Goal: Information Seeking & Learning: Learn about a topic

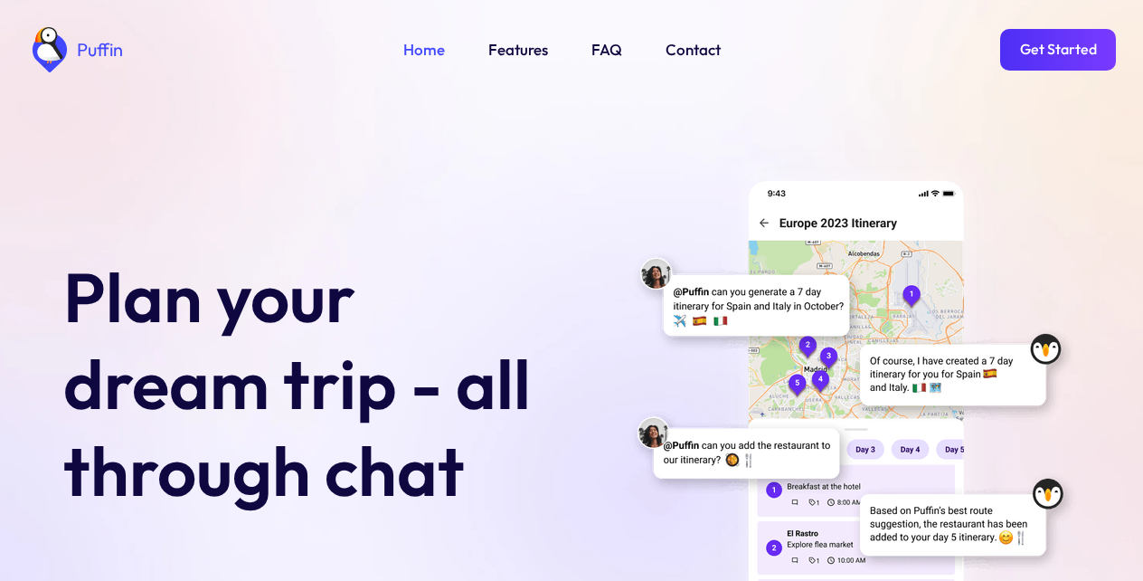
click at [514, 51] on link "Features" at bounding box center [518, 50] width 60 height 24
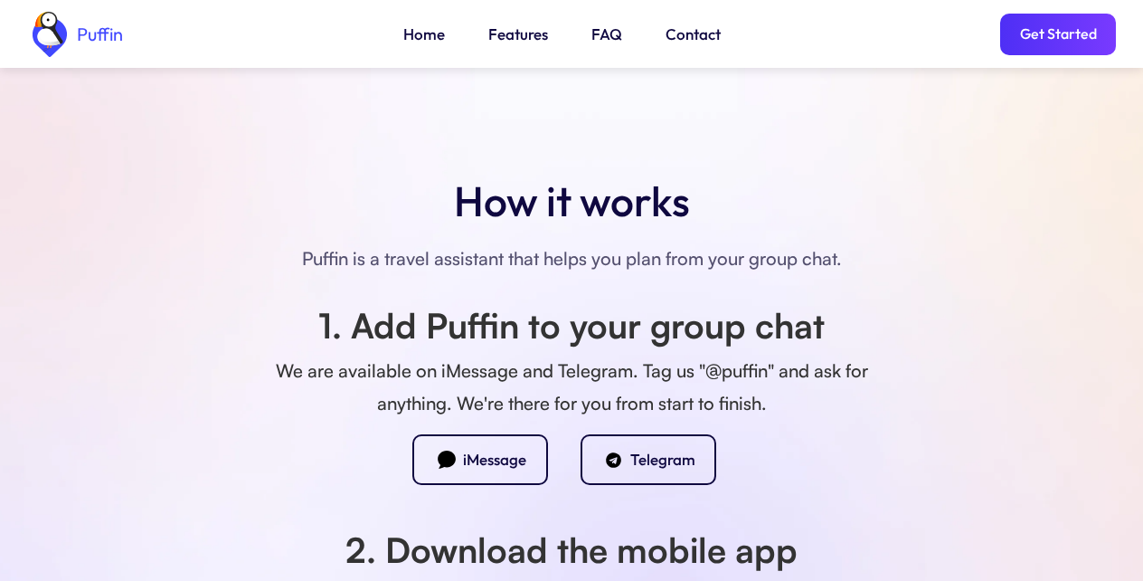
scroll to position [1127, 0]
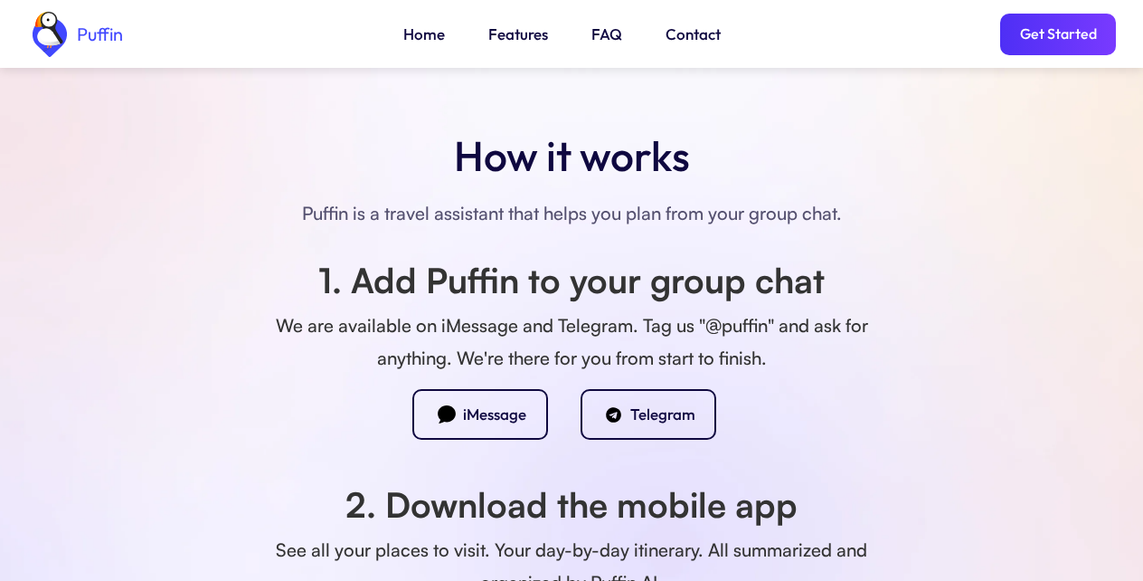
click at [637, 419] on div "Telegram" at bounding box center [662, 414] width 65 height 20
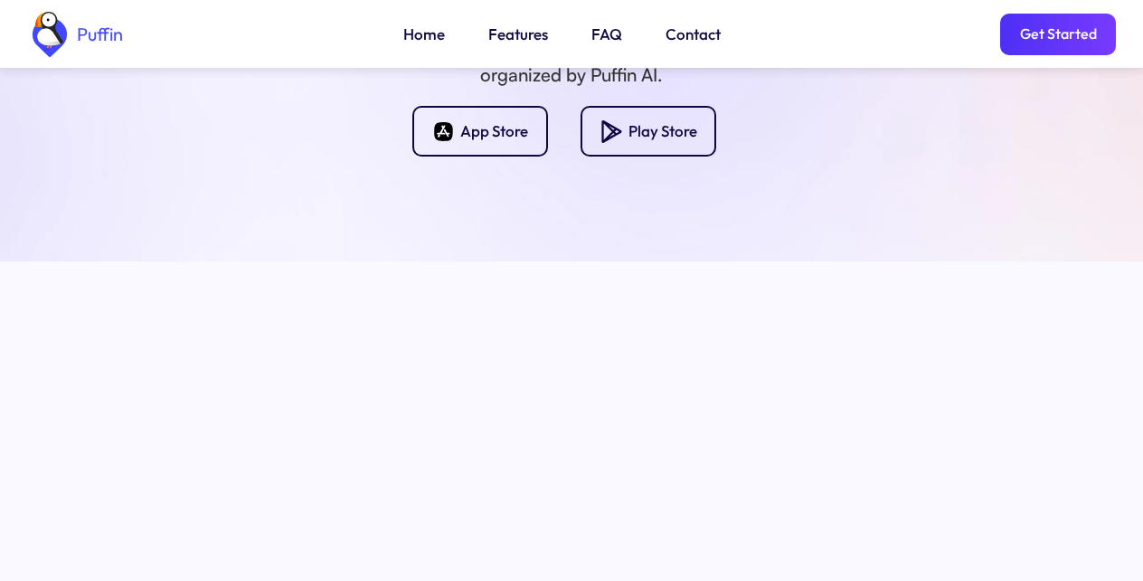
click at [1053, 37] on link "Get Started" at bounding box center [1058, 35] width 116 height 42
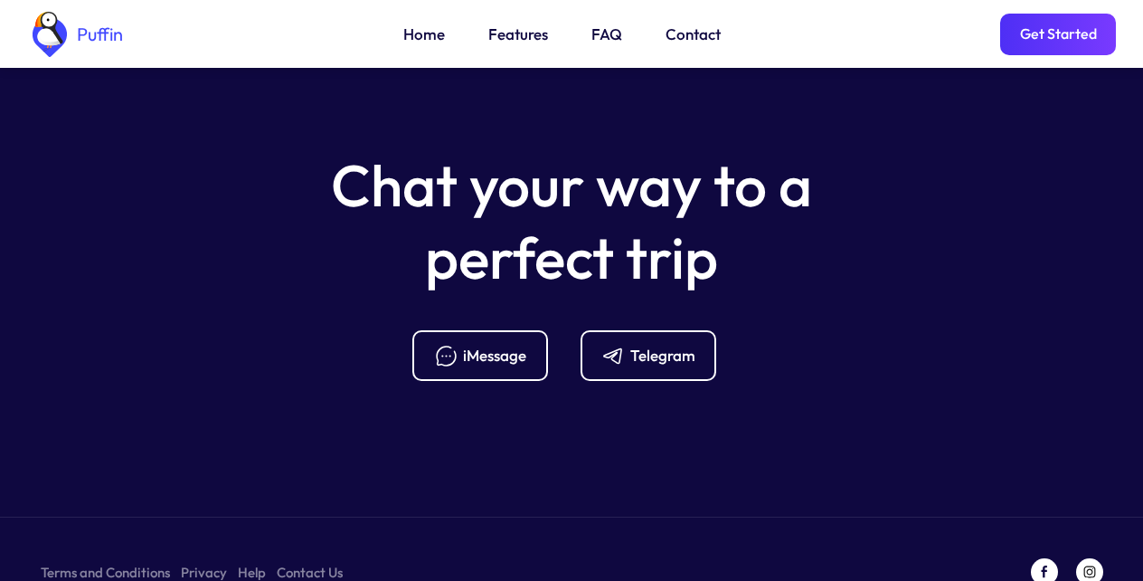
scroll to position [7168, 0]
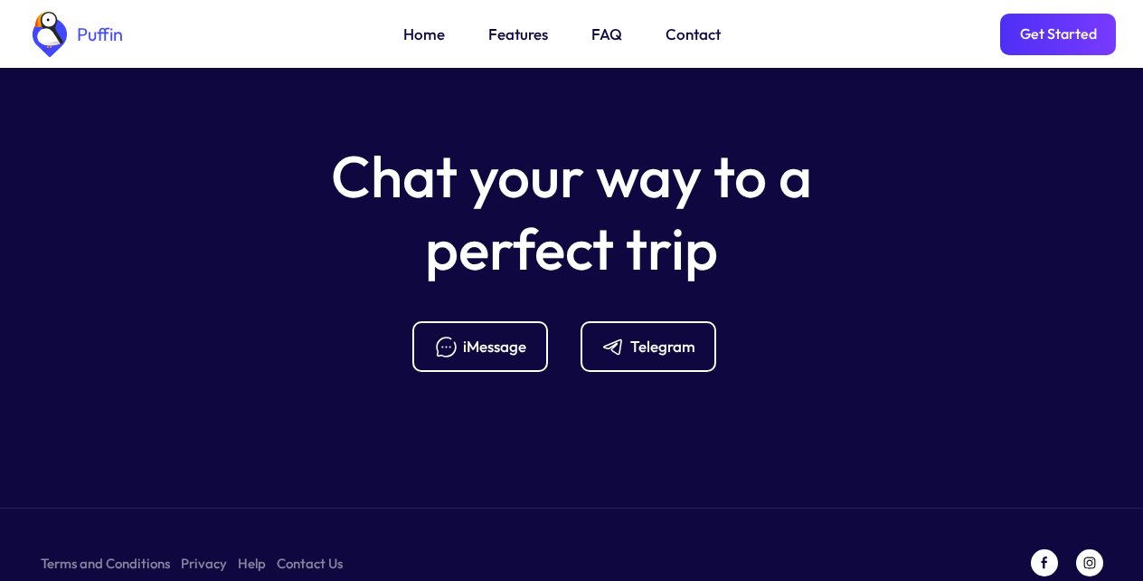
click at [604, 37] on link "FAQ" at bounding box center [607, 35] width 31 height 24
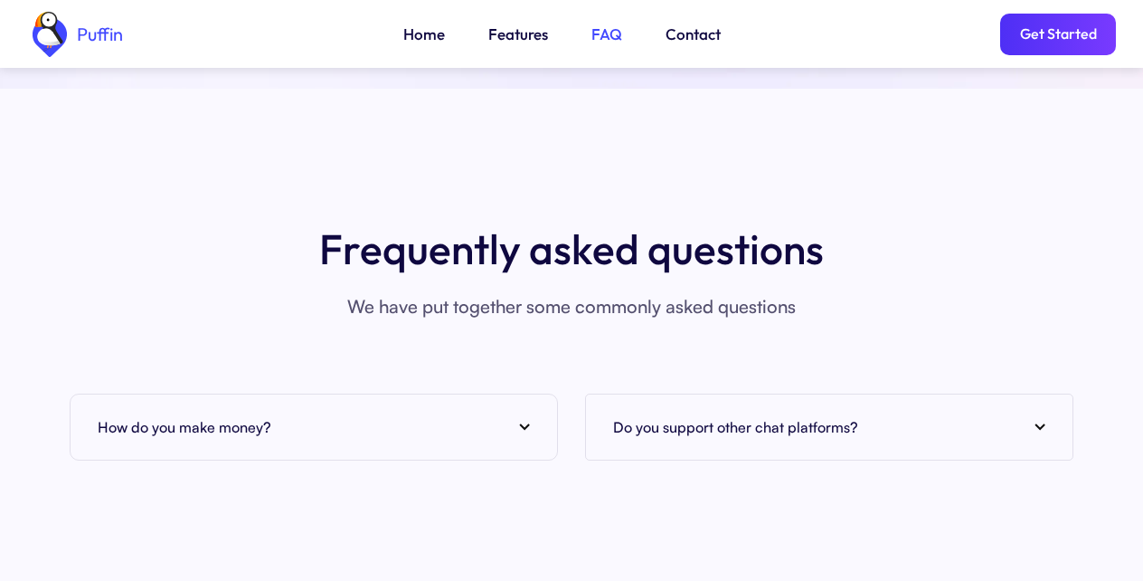
scroll to position [6597, 0]
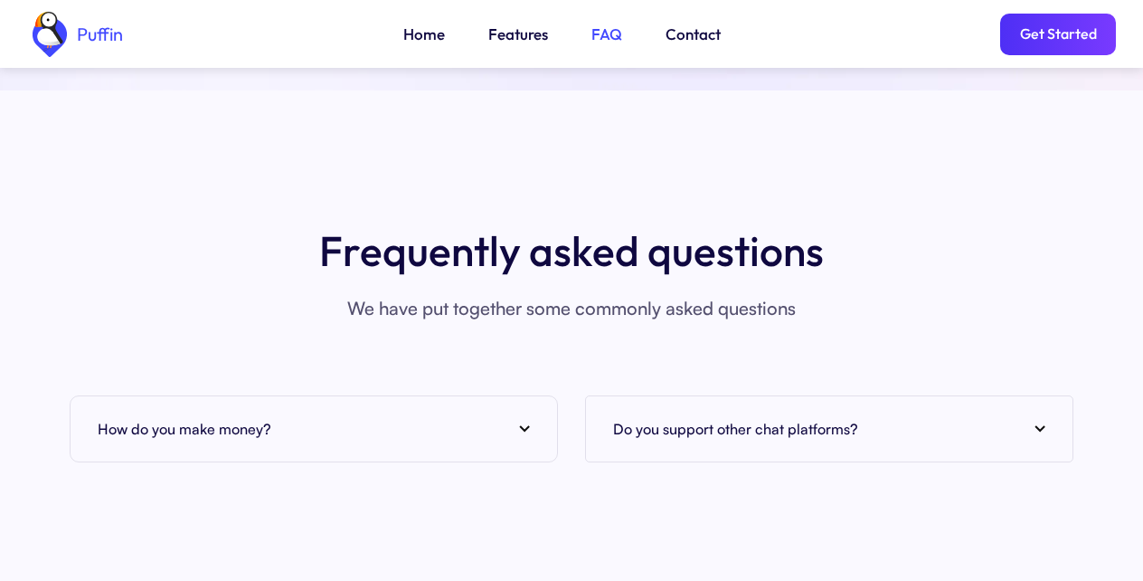
click at [308, 415] on div "How do you make money?" at bounding box center [314, 428] width 432 height 27
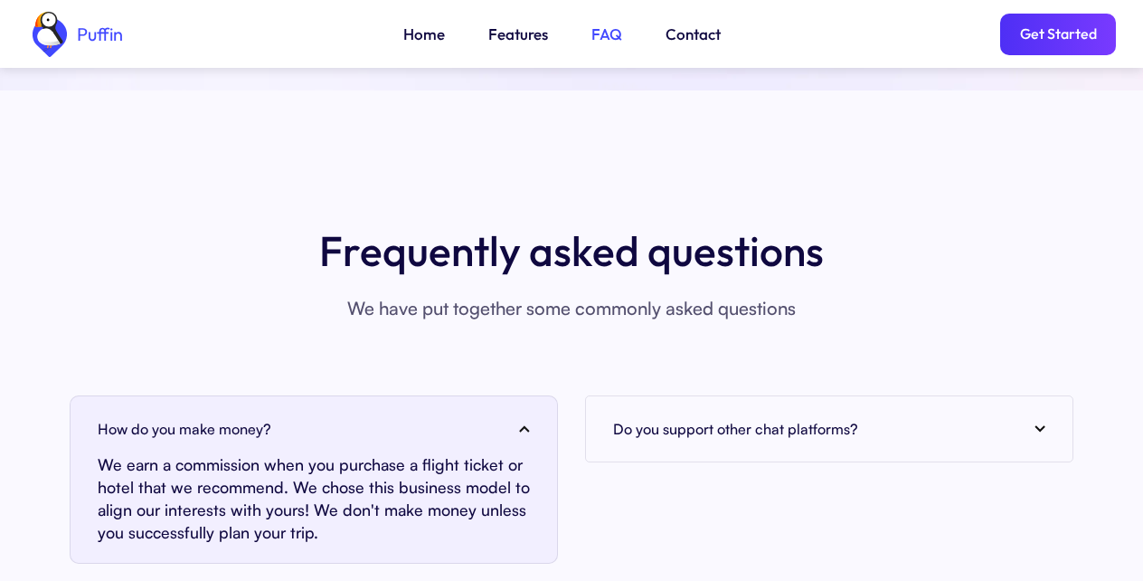
click at [514, 37] on link "Features" at bounding box center [518, 35] width 60 height 24
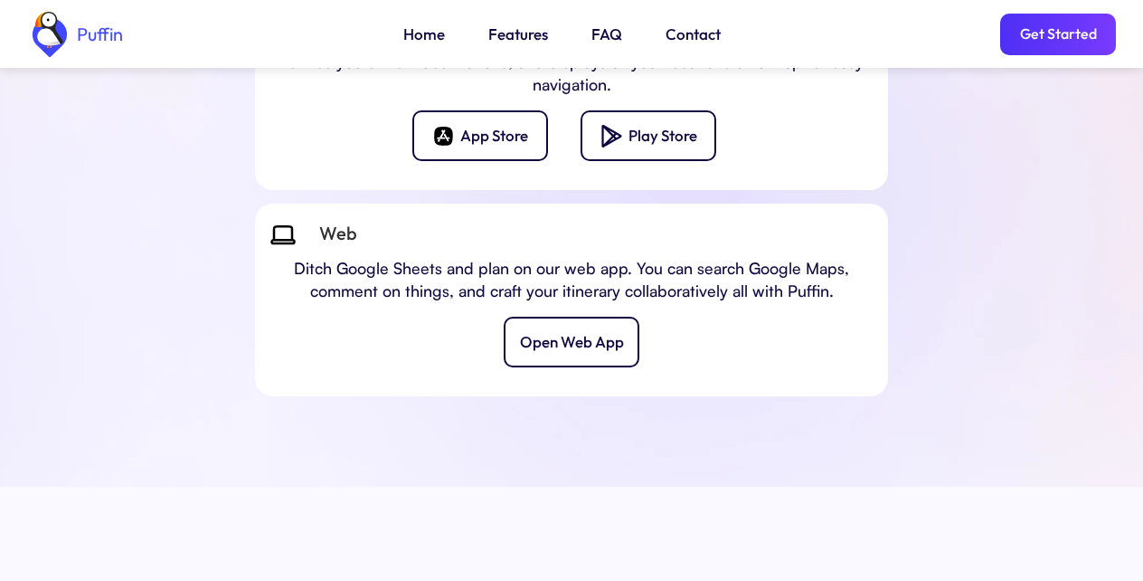
scroll to position [6709, 0]
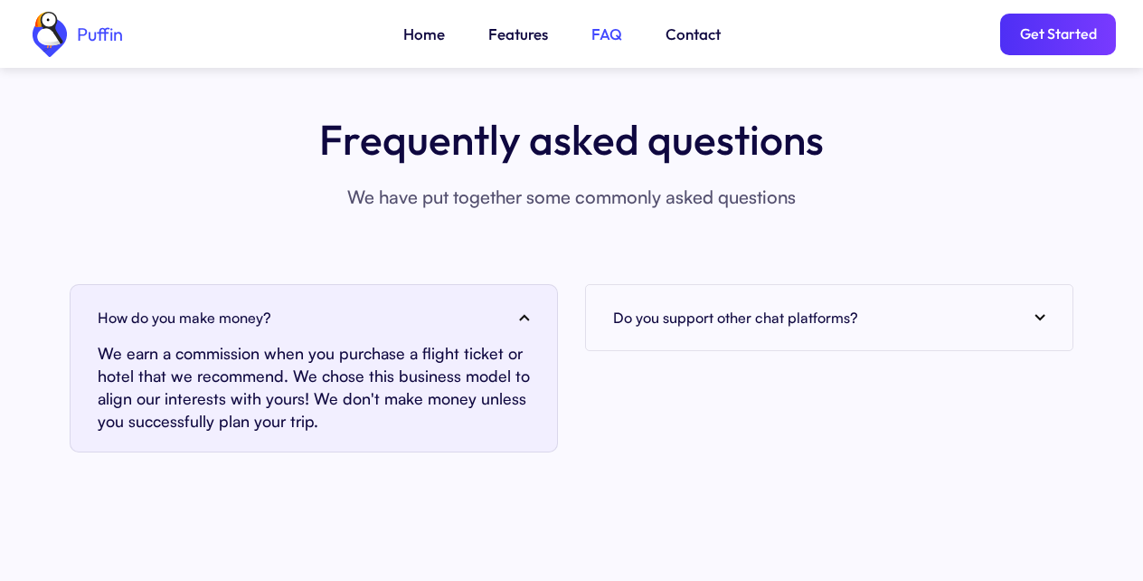
click at [821, 304] on h4 "Do you support other chat platforms?" at bounding box center [735, 317] width 245 height 27
